Goal: Task Accomplishment & Management: Manage account settings

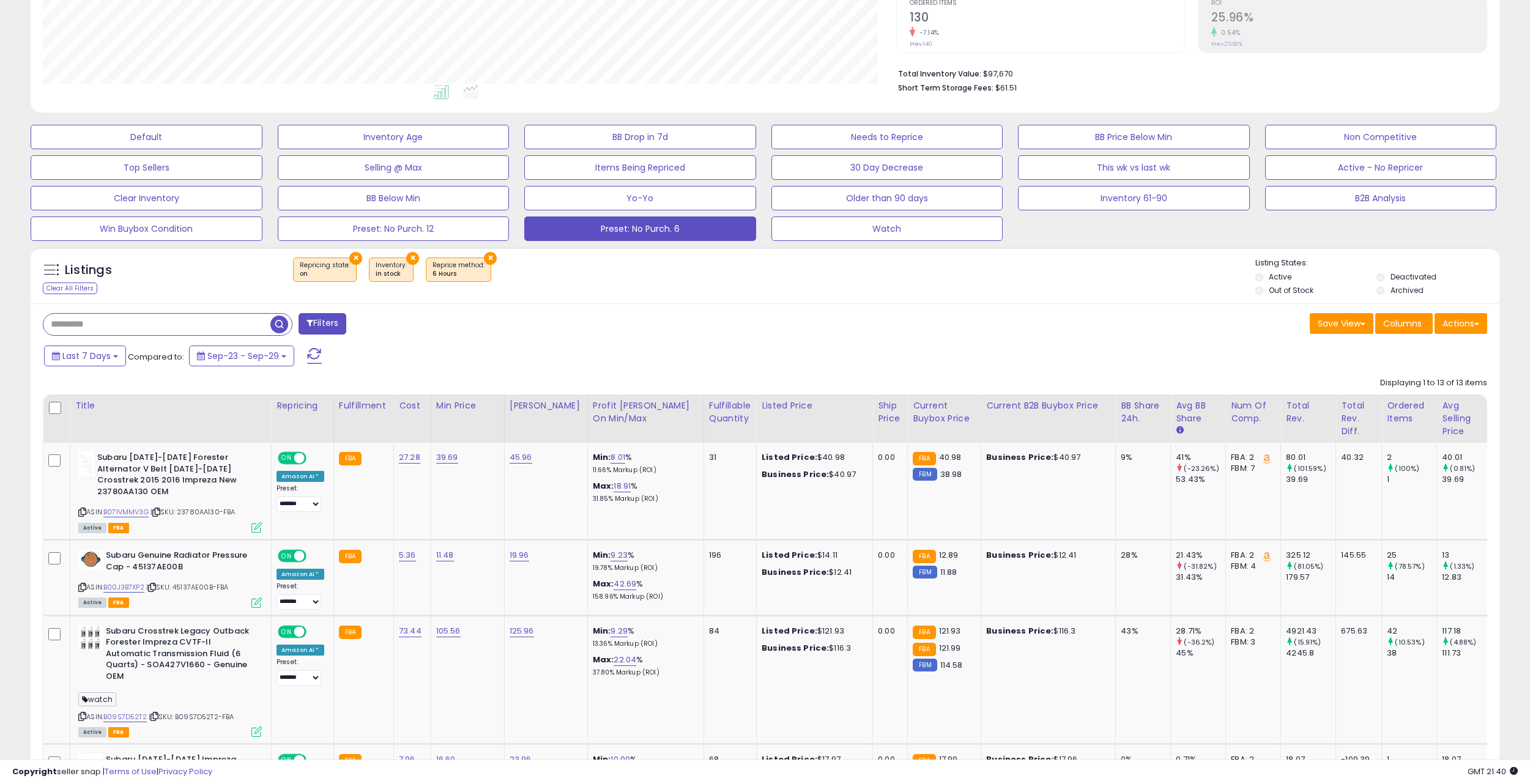
scroll to position [255, 0]
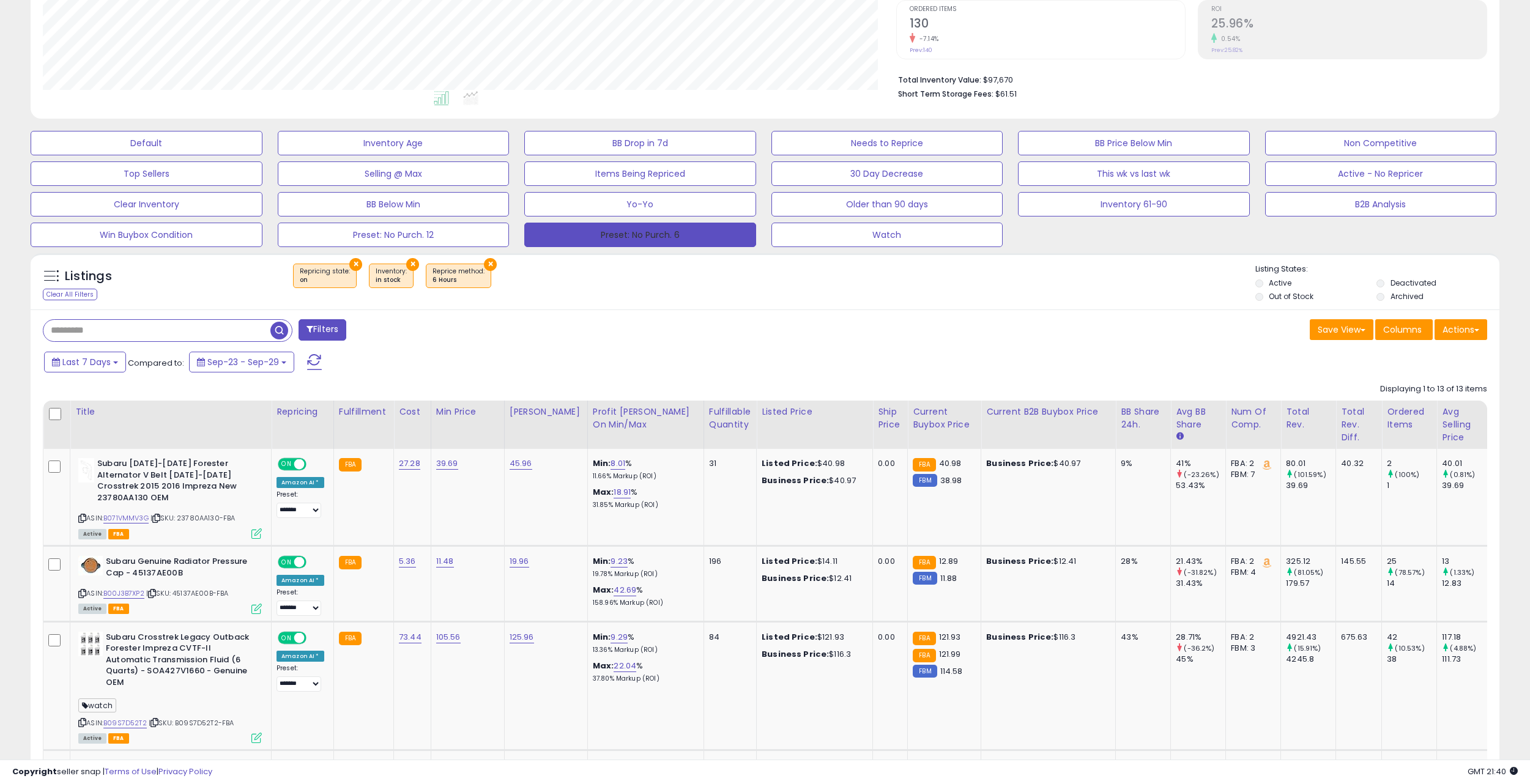
click at [617, 238] on button "Preset: No Purch. 6" at bounding box center [640, 235] width 232 height 25
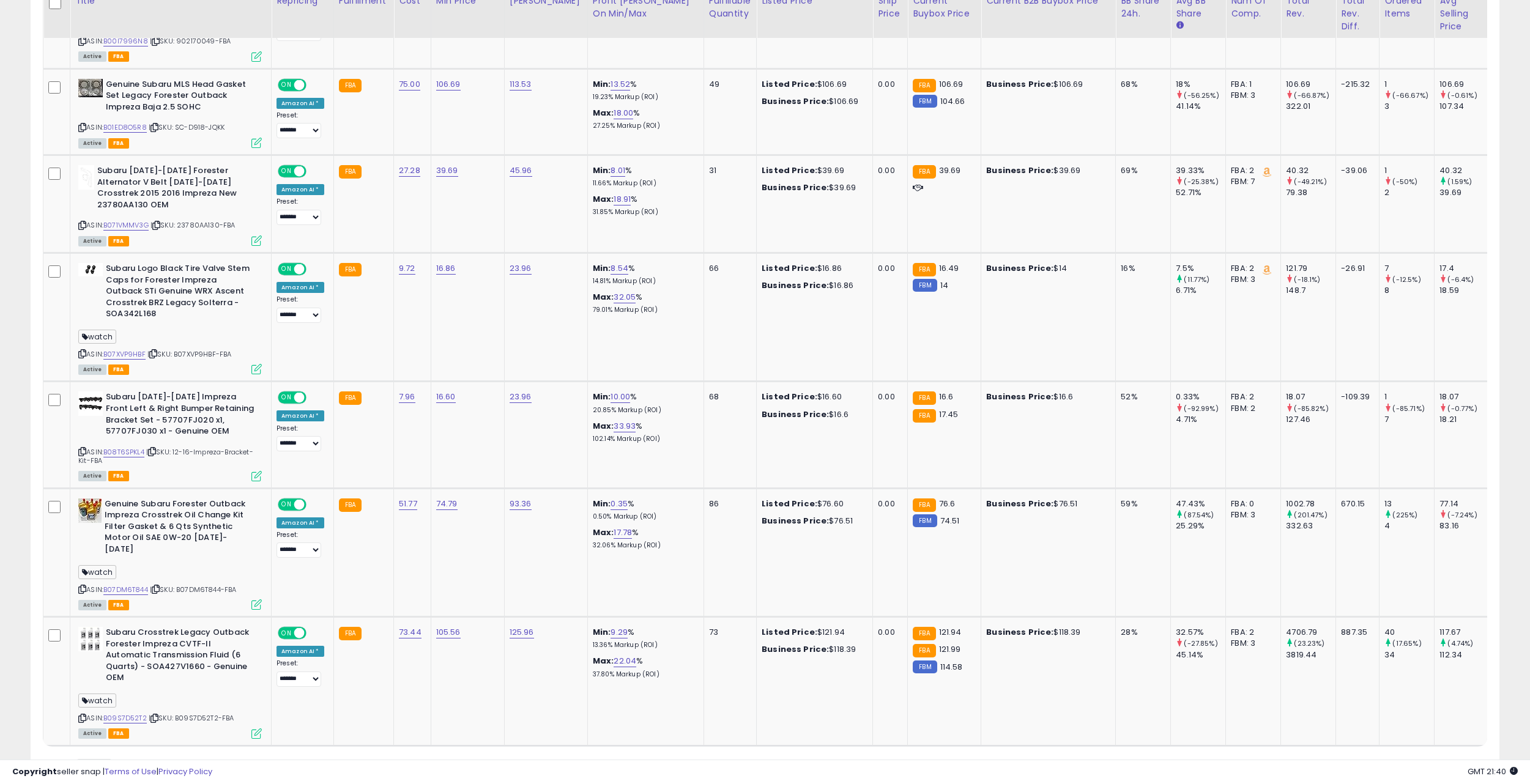
scroll to position [1314, 0]
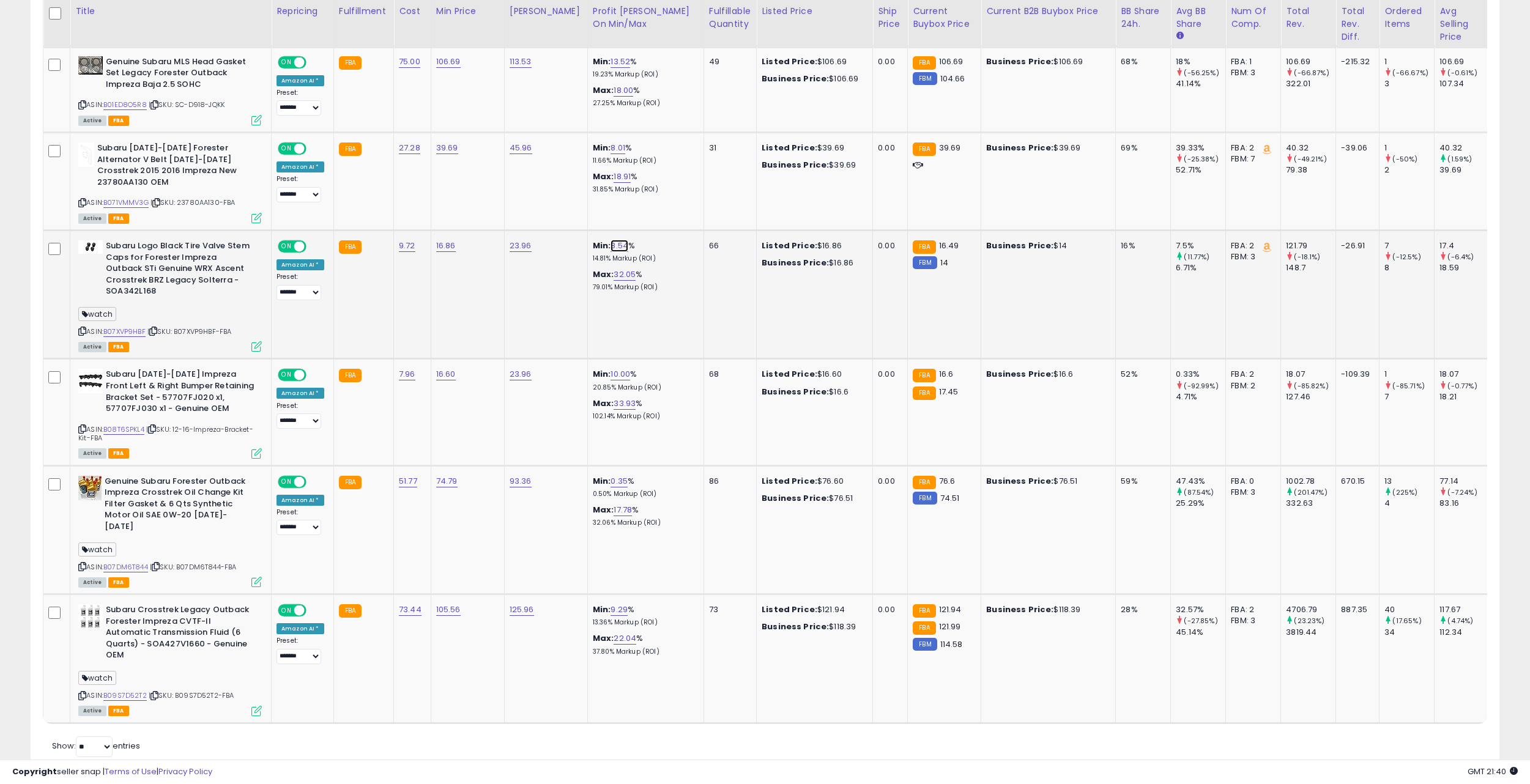
click at [611, 247] on link "8.54" at bounding box center [620, 246] width 18 height 12
click at [568, 215] on input "****" at bounding box center [578, 216] width 109 height 21
type input "*"
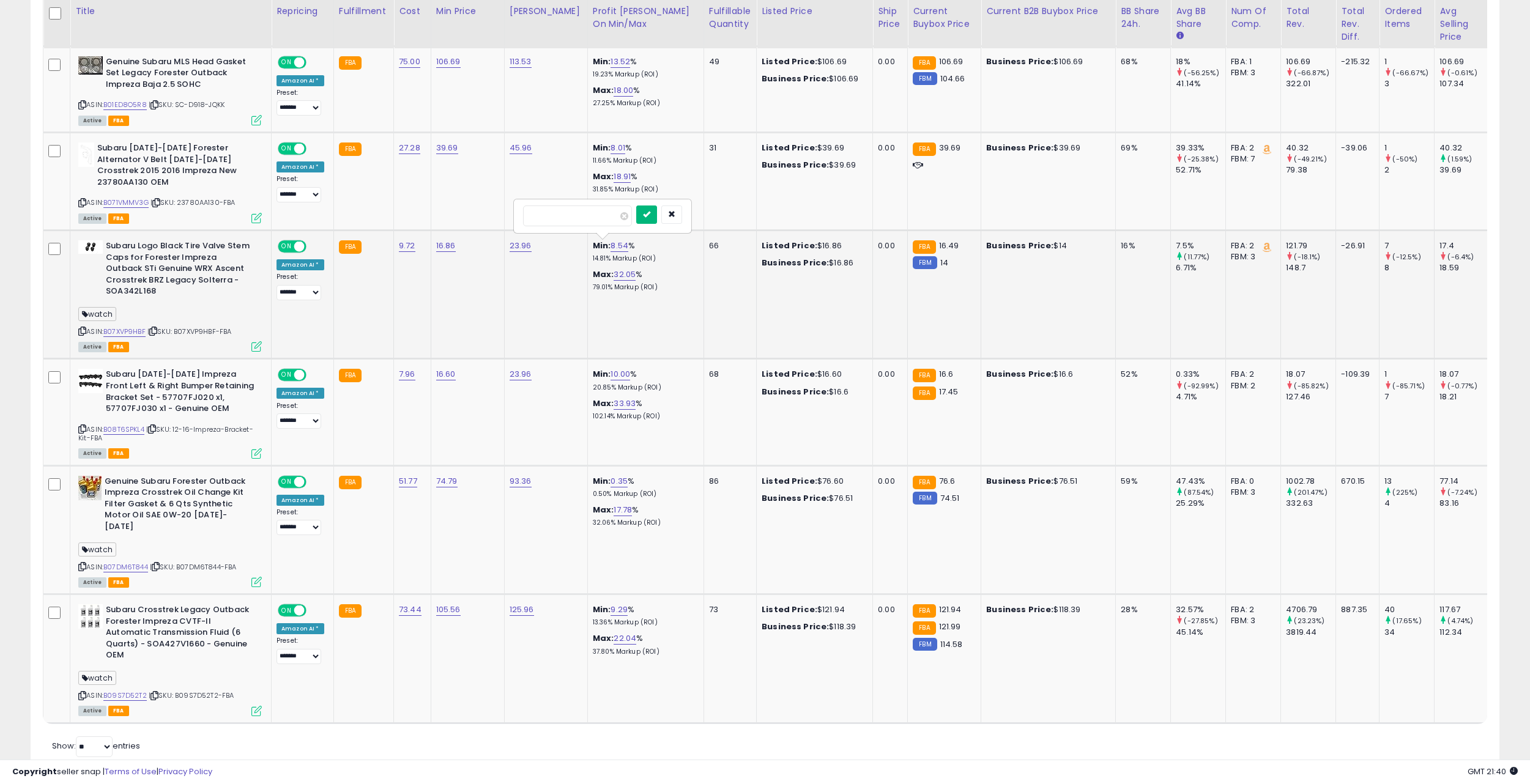
click at [644, 217] on button "submit" at bounding box center [647, 214] width 21 height 19
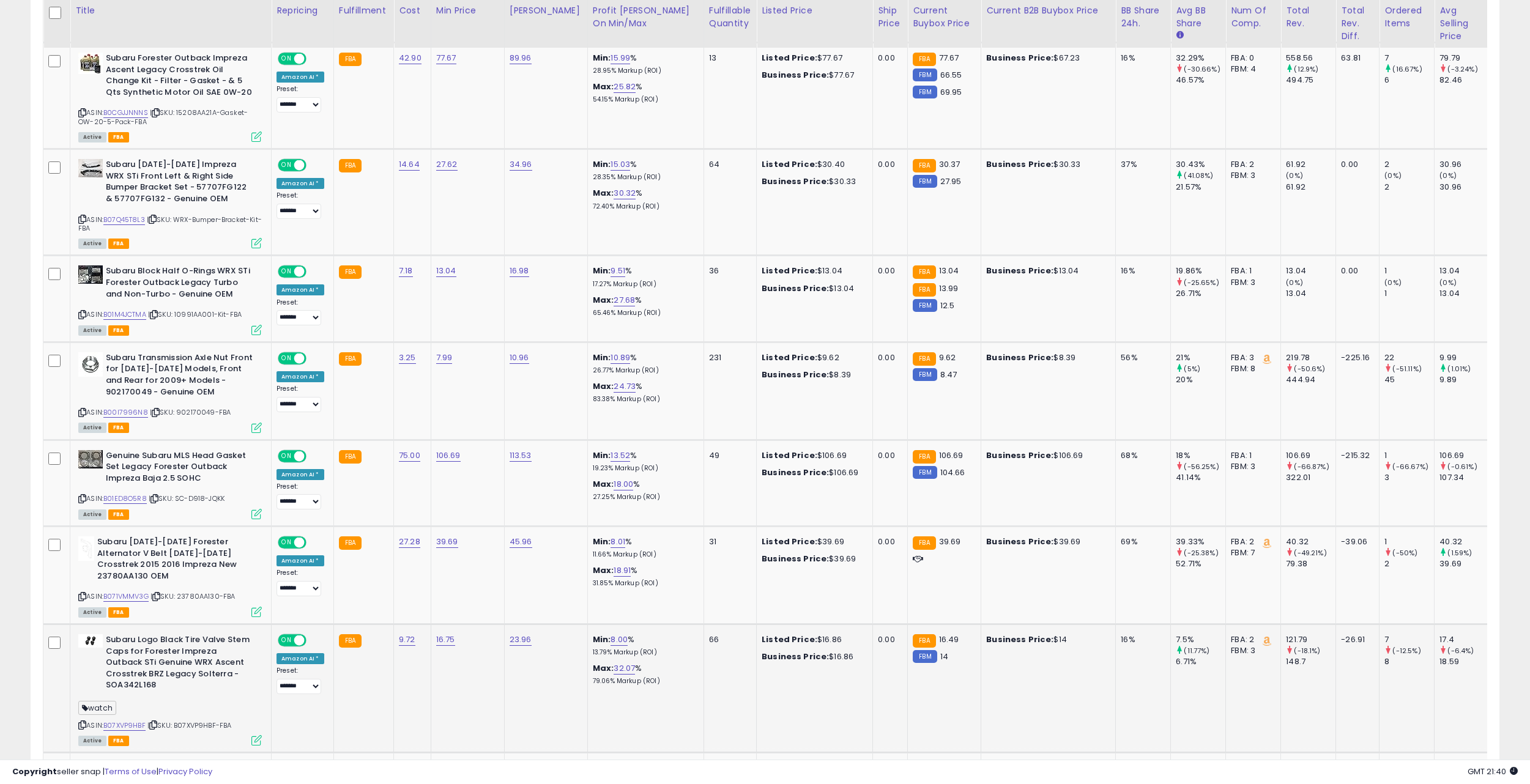
scroll to position [919, 0]
click at [611, 273] on link "9.51" at bounding box center [618, 272] width 15 height 12
click at [593, 245] on input "****" at bounding box center [576, 242] width 109 height 21
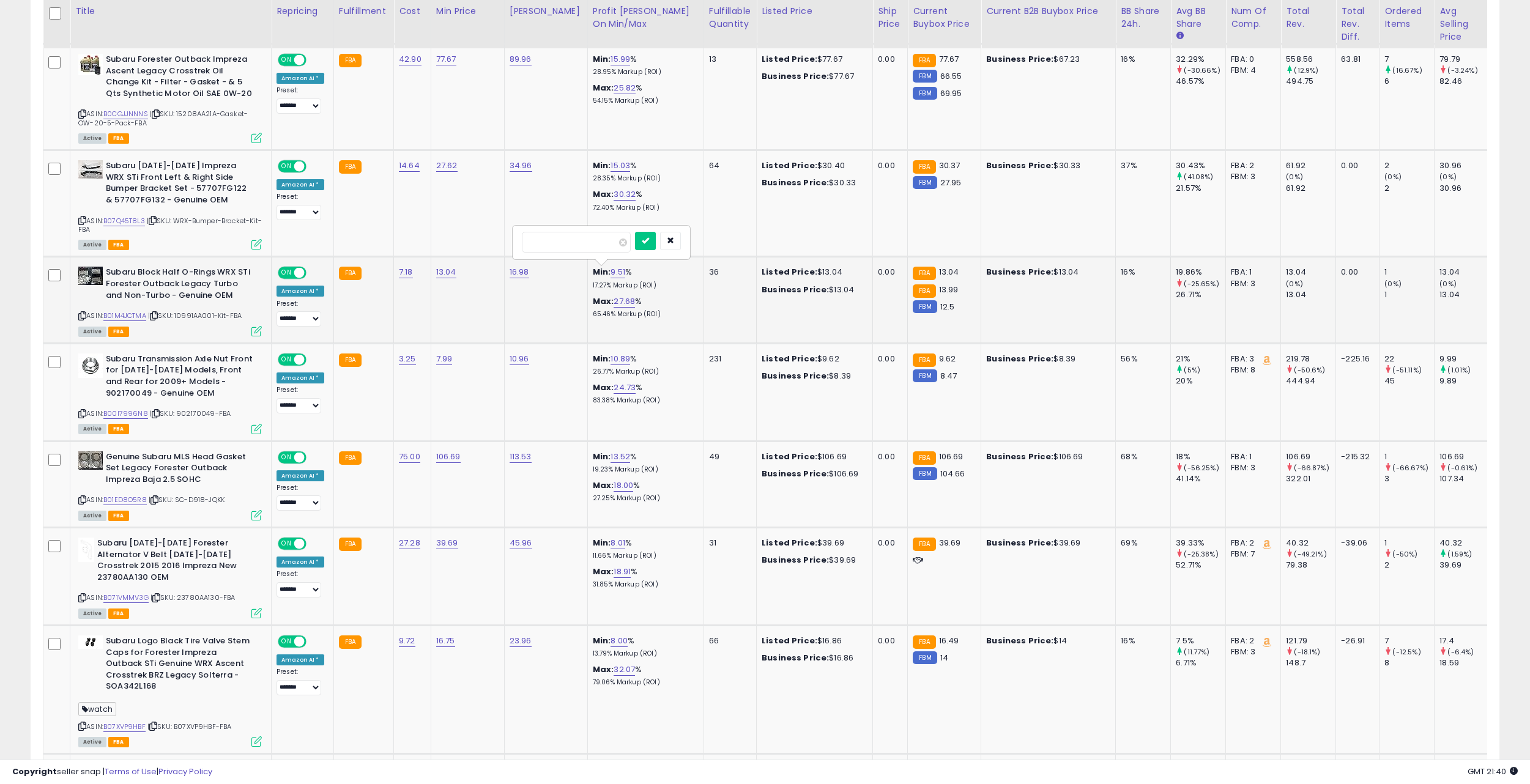
type input "*"
click at [649, 240] on icon "submit" at bounding box center [646, 241] width 7 height 7
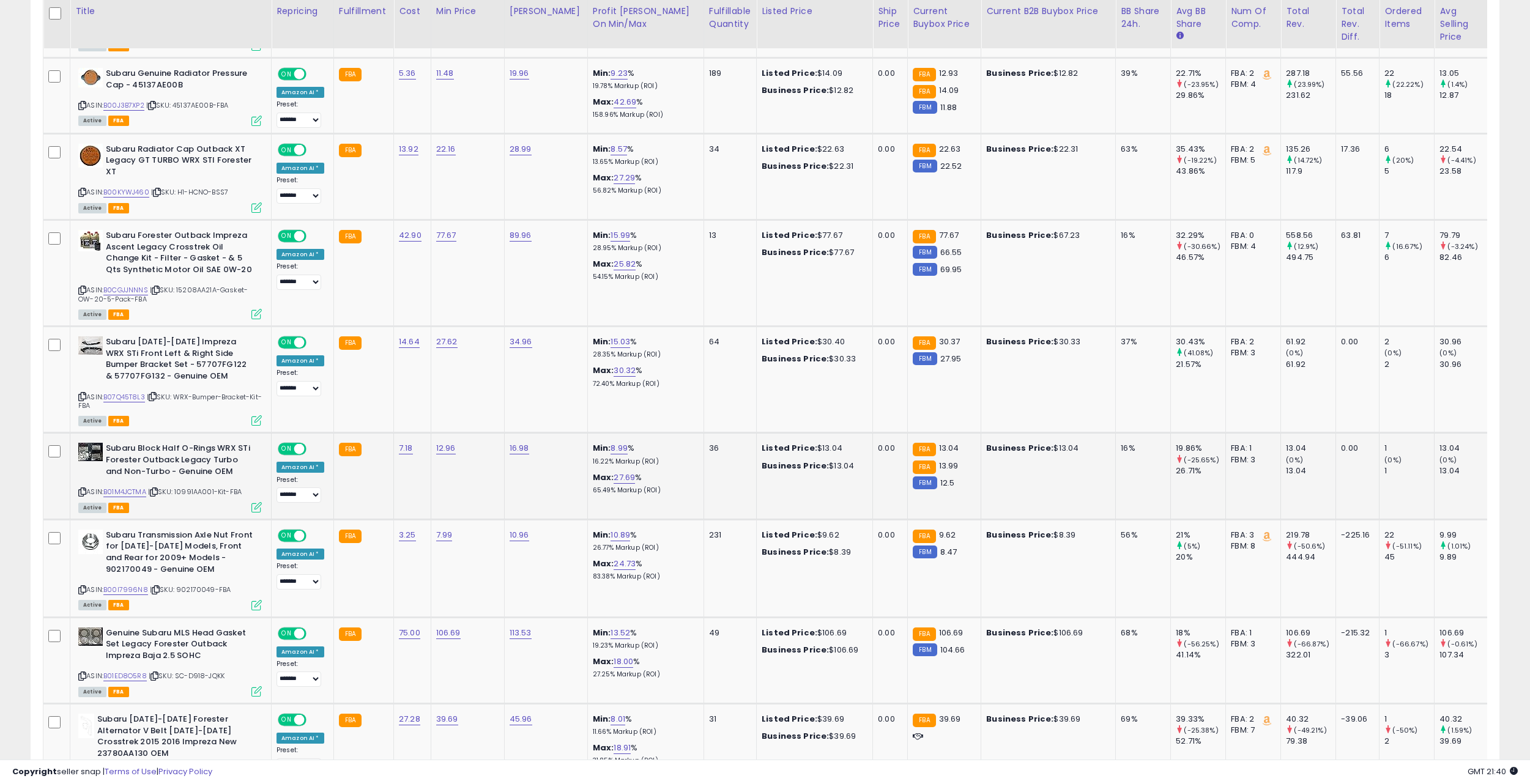
scroll to position [734, 0]
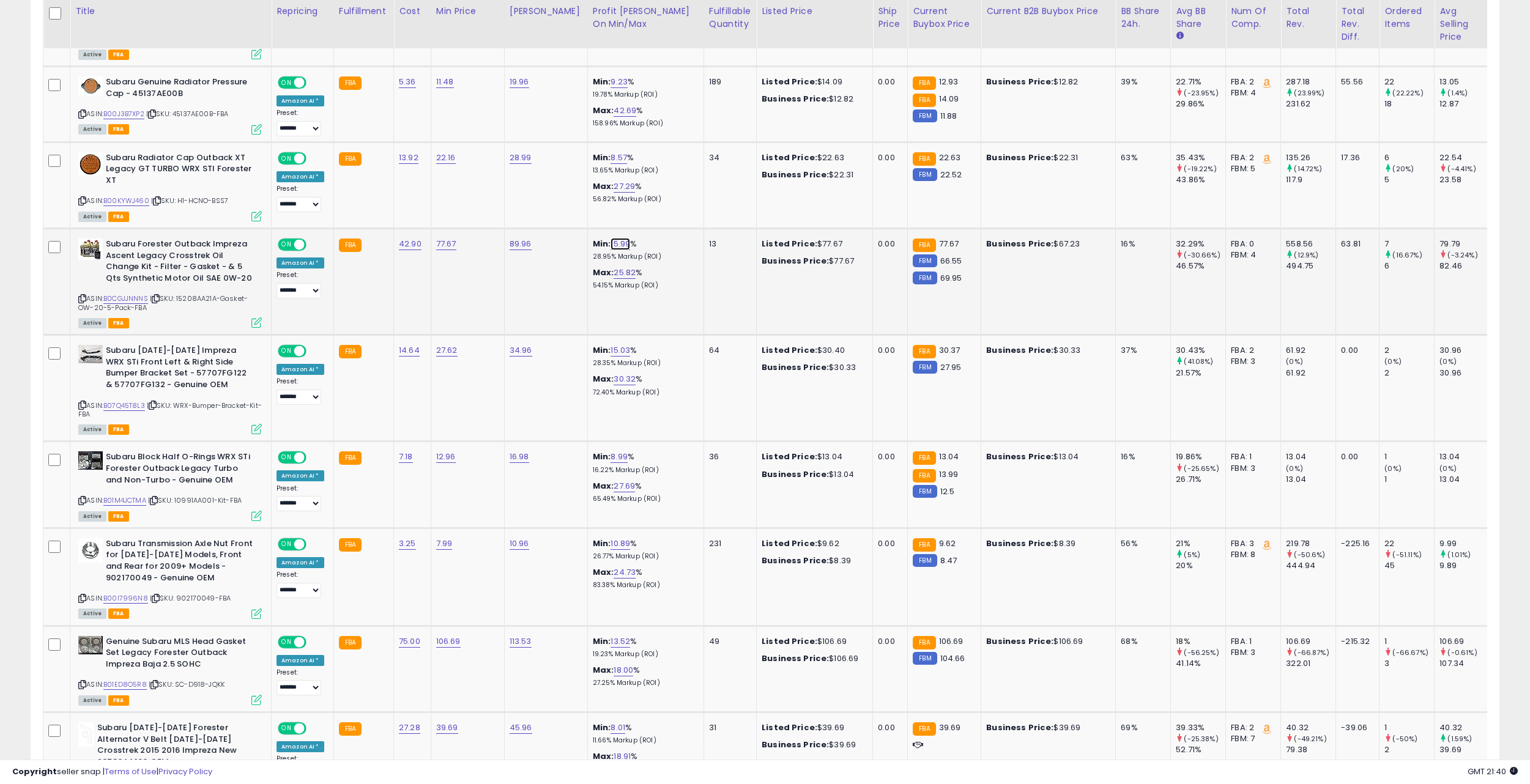
click at [611, 244] on link "15.99" at bounding box center [620, 244] width 19 height 12
click at [562, 214] on input "*****" at bounding box center [579, 214] width 109 height 21
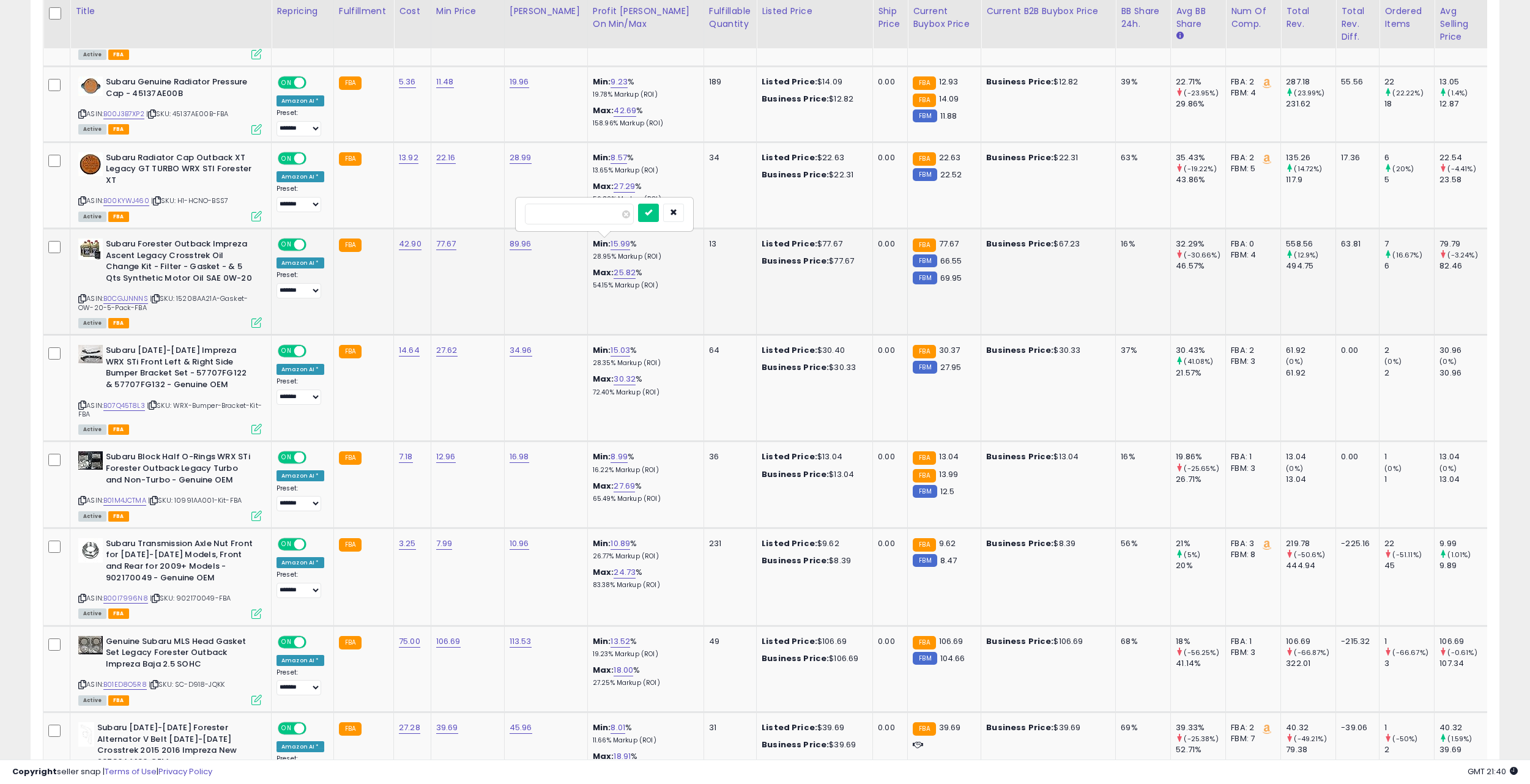
type input "**"
click at [653, 216] on icon "submit" at bounding box center [649, 212] width 7 height 7
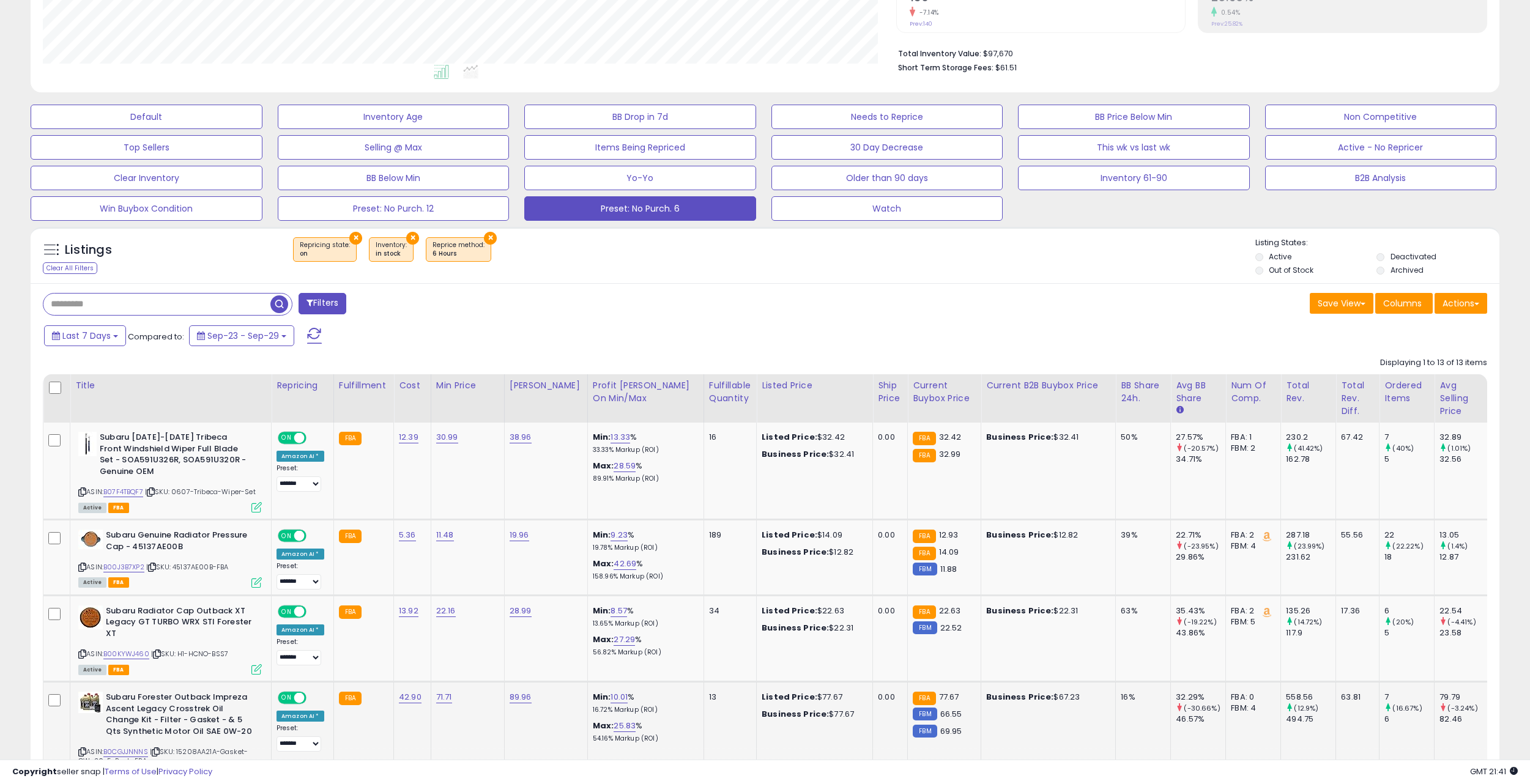
scroll to position [185, 0]
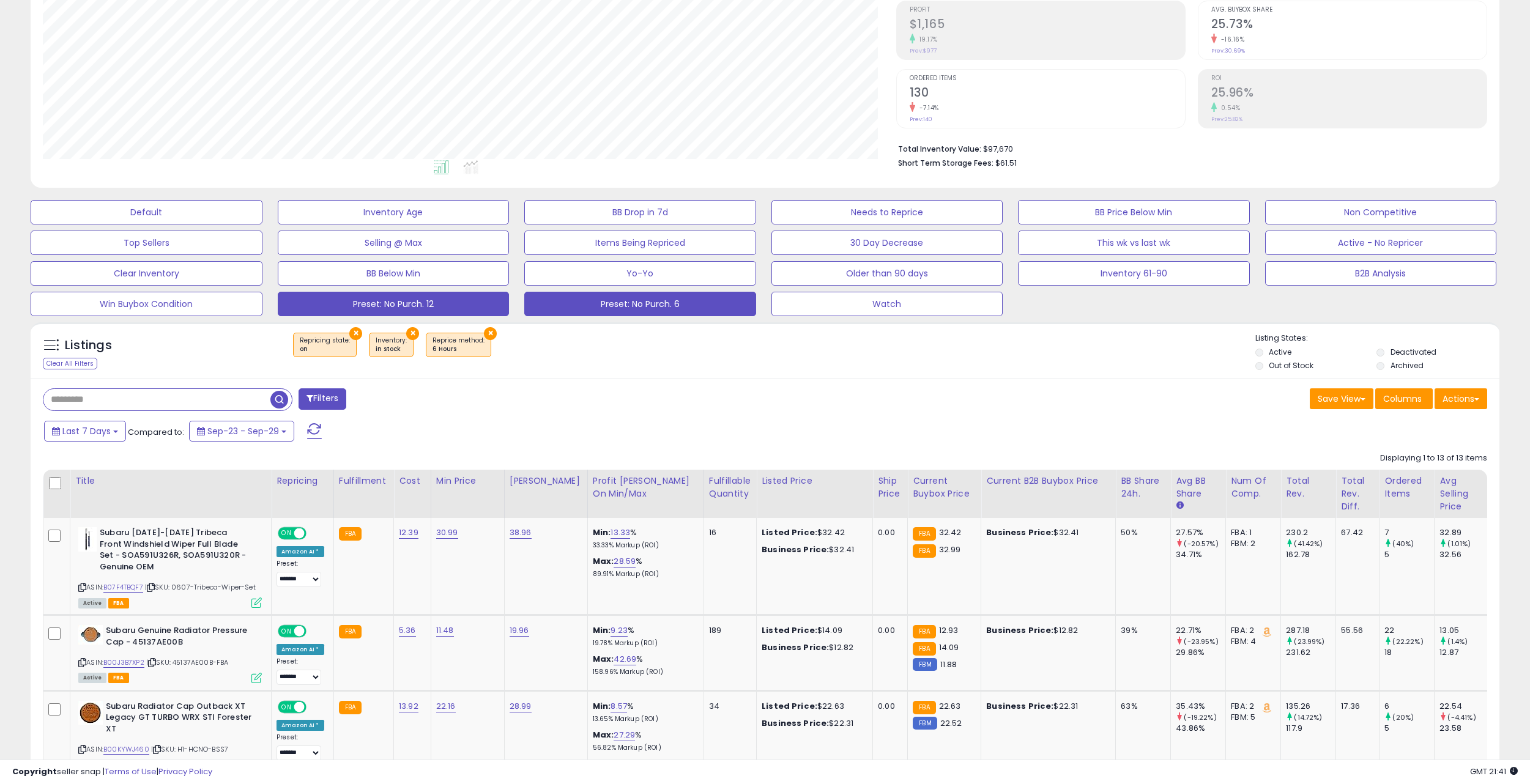
click at [466, 305] on button "Preset: No Purch. 12" at bounding box center [394, 303] width 232 height 25
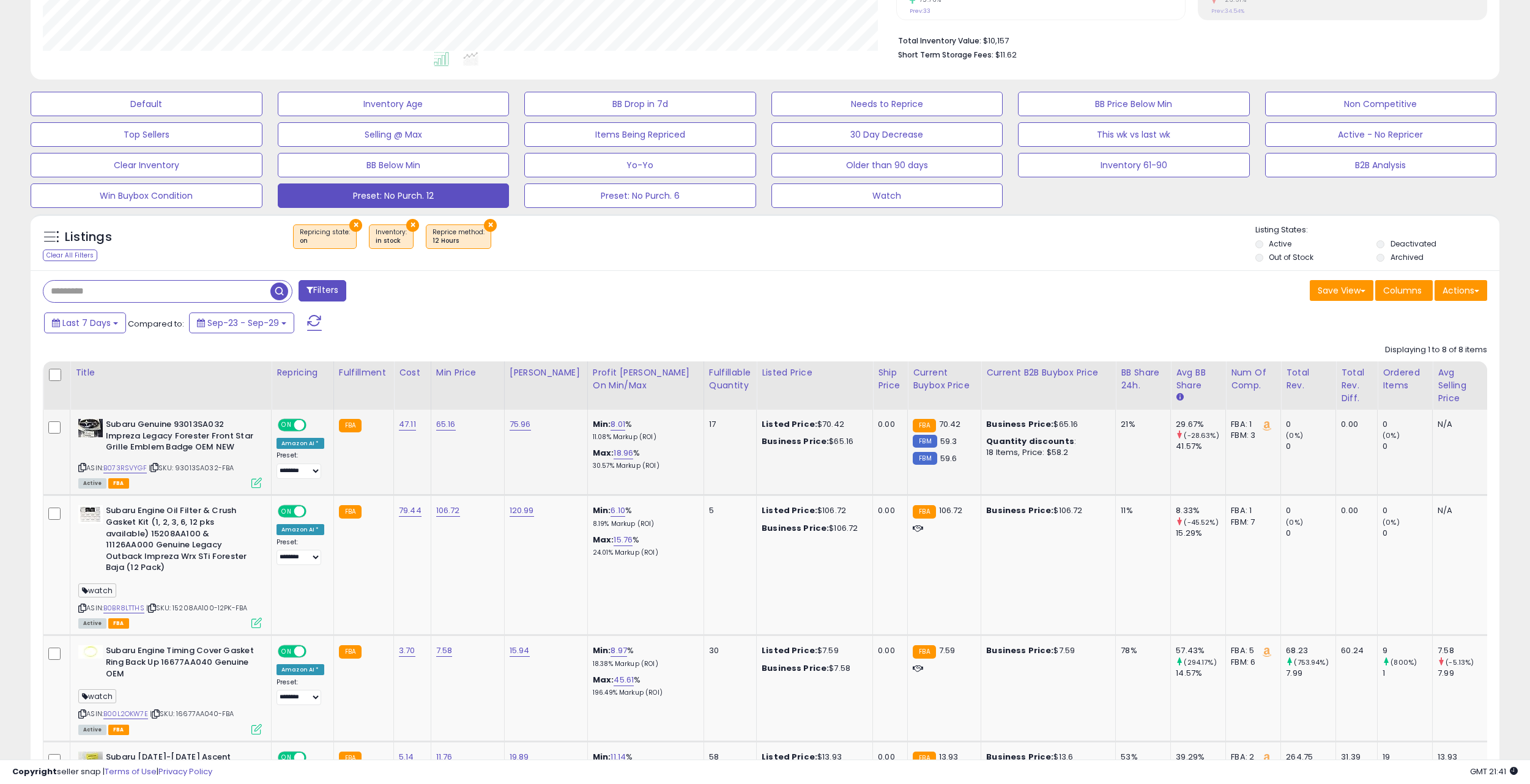
scroll to position [288, 0]
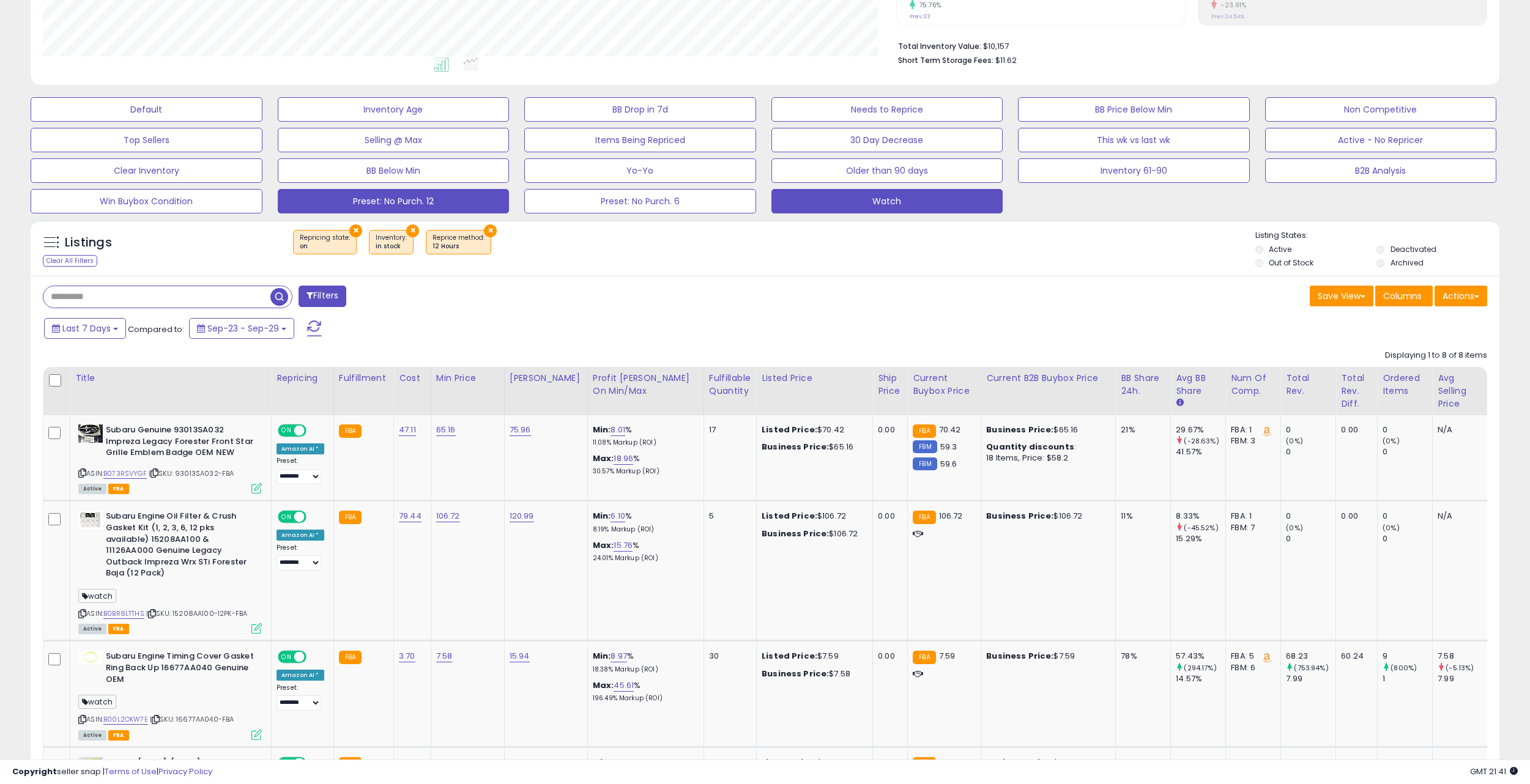
click at [818, 204] on button "Watch" at bounding box center [887, 201] width 232 height 25
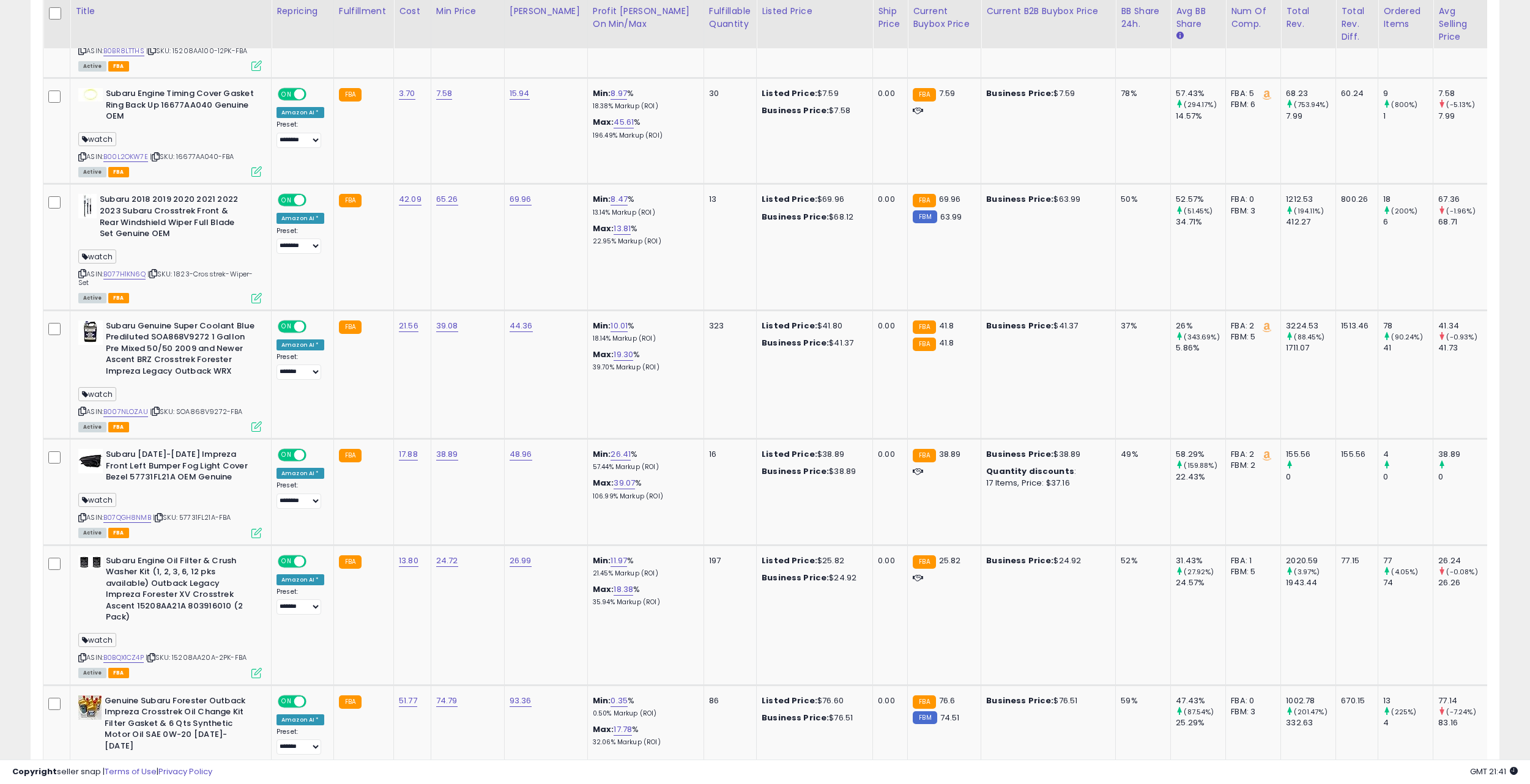
scroll to position [765, 0]
